Goal: Task Accomplishment & Management: Manage account settings

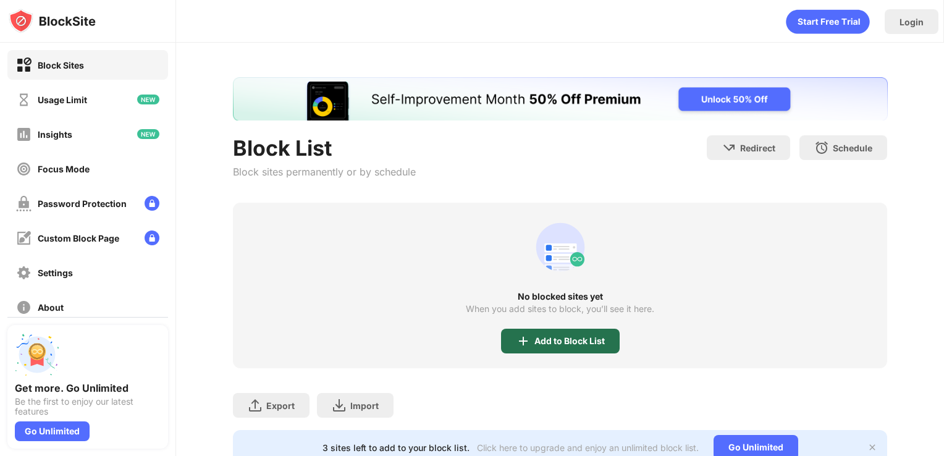
click at [548, 347] on div "Add to Block List" at bounding box center [560, 340] width 119 height 25
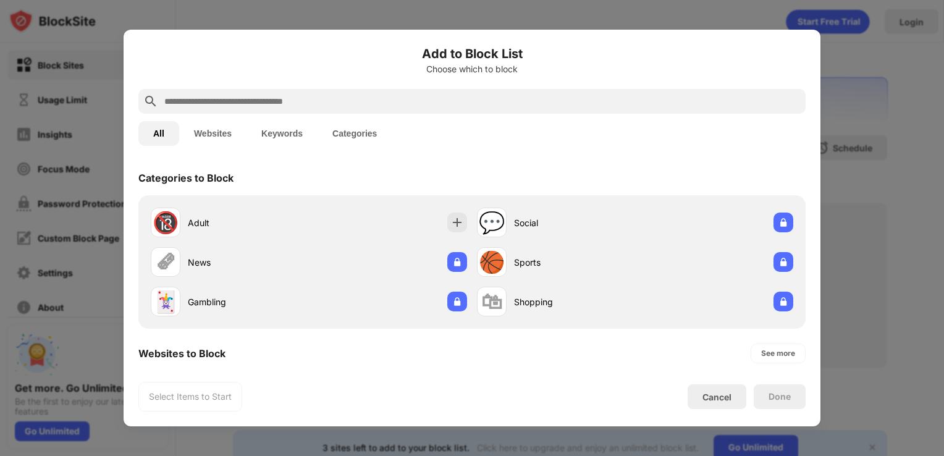
click at [407, 93] on div at bounding box center [471, 101] width 667 height 25
click at [412, 106] on input "text" at bounding box center [481, 101] width 637 height 15
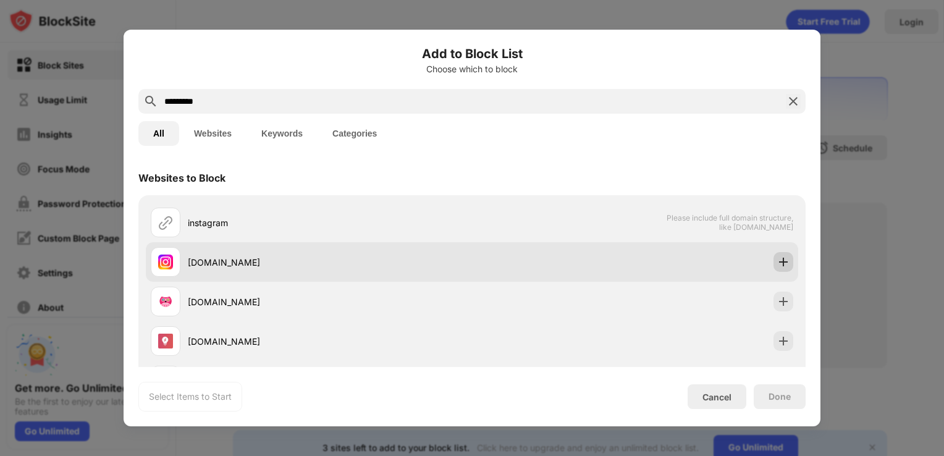
type input "*********"
click at [781, 258] on div at bounding box center [783, 262] width 20 height 20
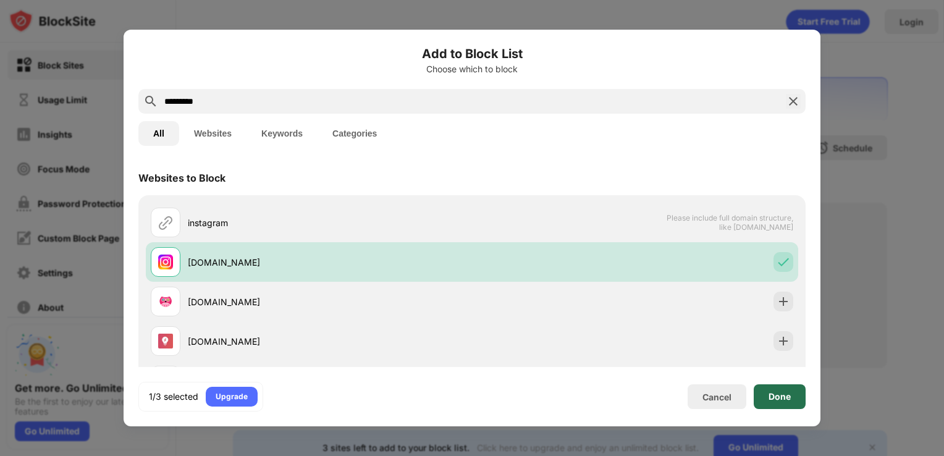
click at [780, 400] on div "Done" at bounding box center [779, 396] width 22 height 10
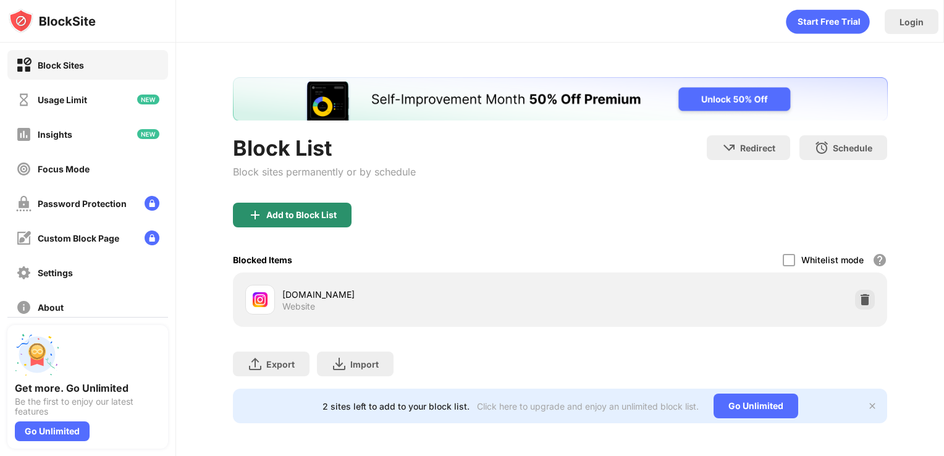
click at [282, 224] on div "Add to Block List" at bounding box center [292, 215] width 119 height 25
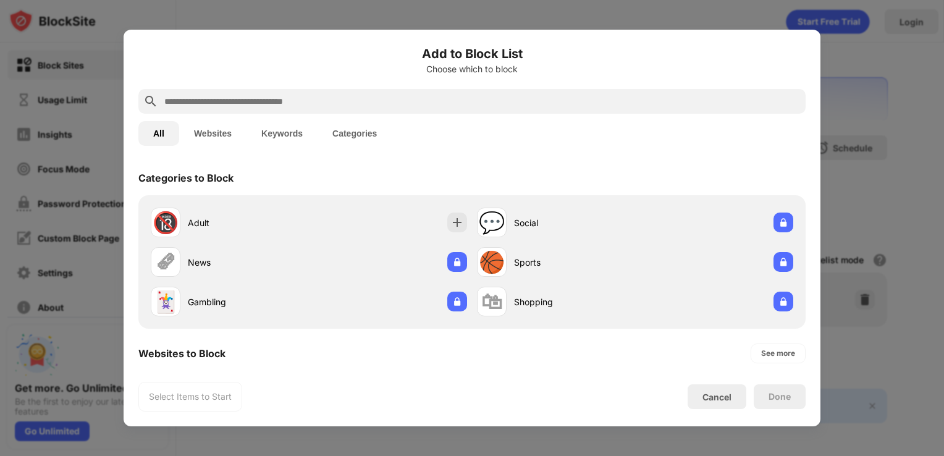
click at [306, 106] on input "text" at bounding box center [481, 101] width 637 height 15
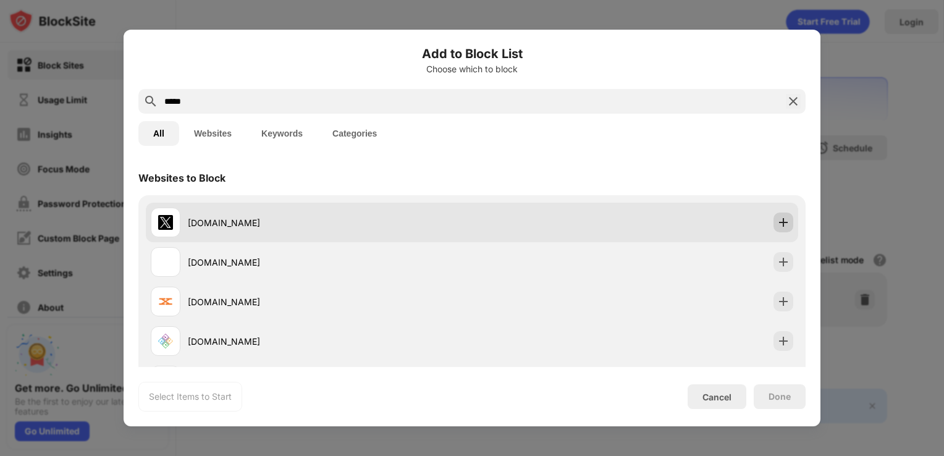
type input "*****"
click at [777, 228] on img at bounding box center [783, 222] width 12 height 12
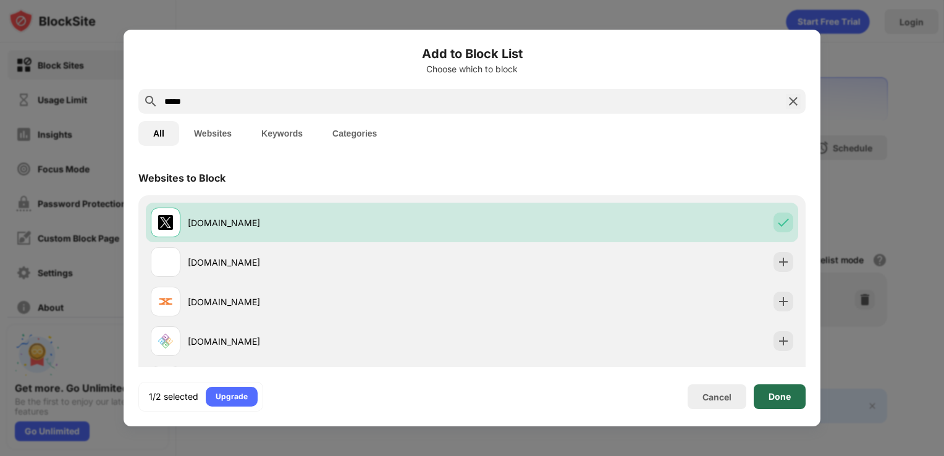
click at [784, 396] on div "Done" at bounding box center [779, 396] width 22 height 10
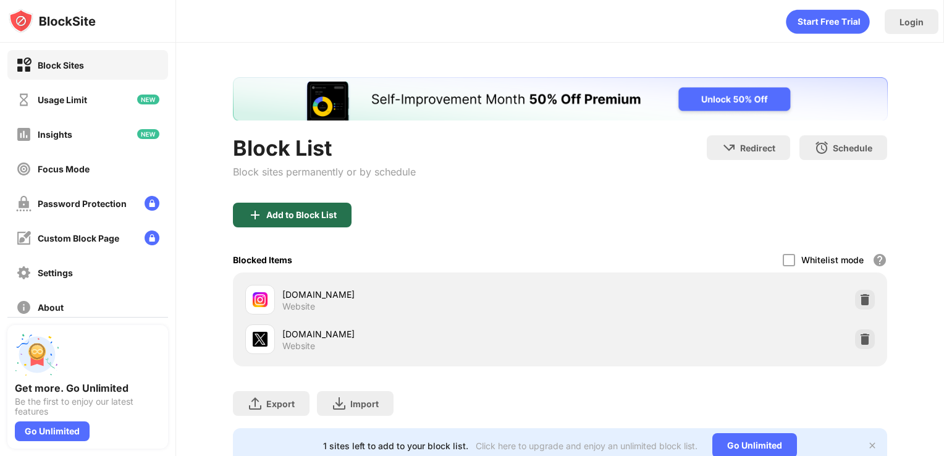
click at [329, 214] on div "Add to Block List" at bounding box center [301, 215] width 70 height 10
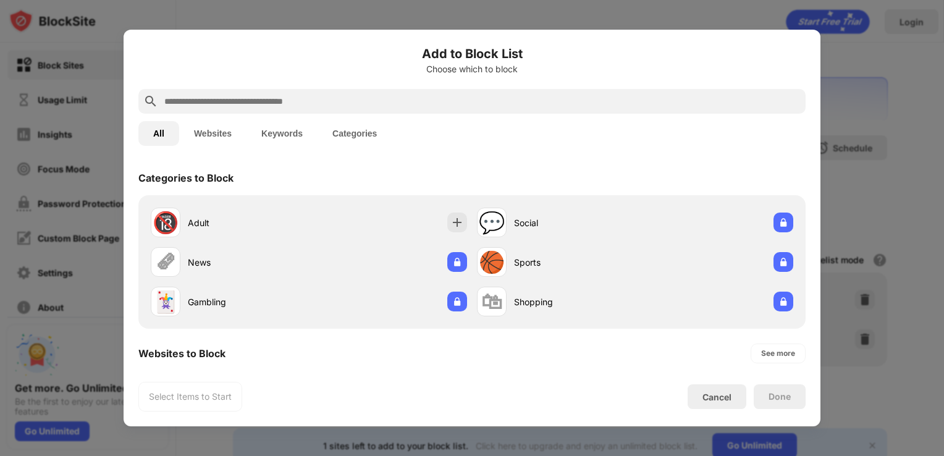
click at [401, 107] on input "text" at bounding box center [481, 101] width 637 height 15
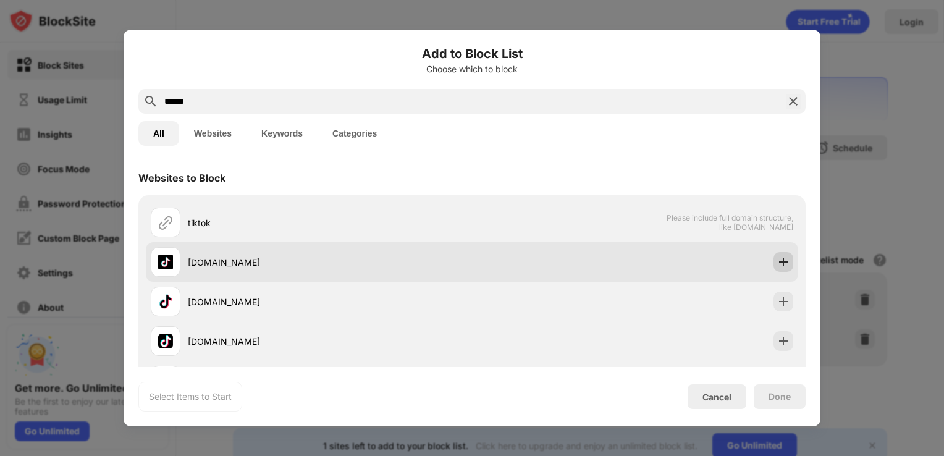
type input "******"
click at [777, 263] on img at bounding box center [783, 262] width 12 height 12
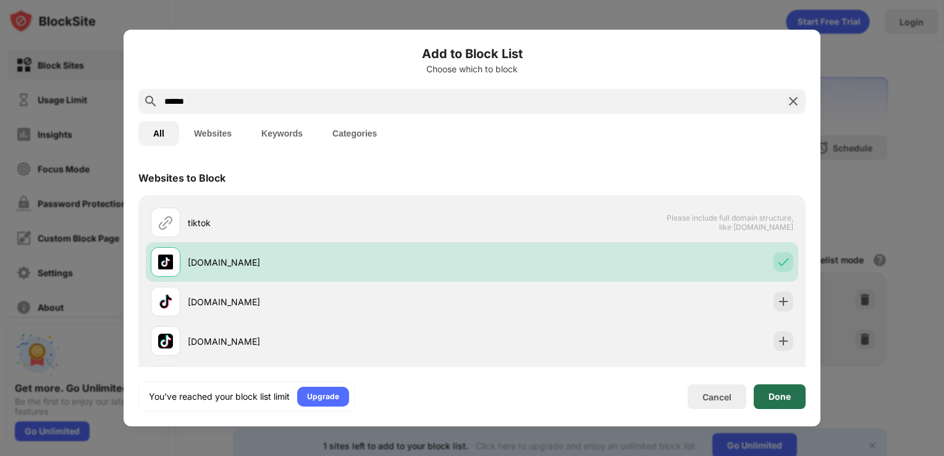
click at [787, 398] on div "Done" at bounding box center [779, 396] width 22 height 10
